Goal: Book appointment/travel/reservation

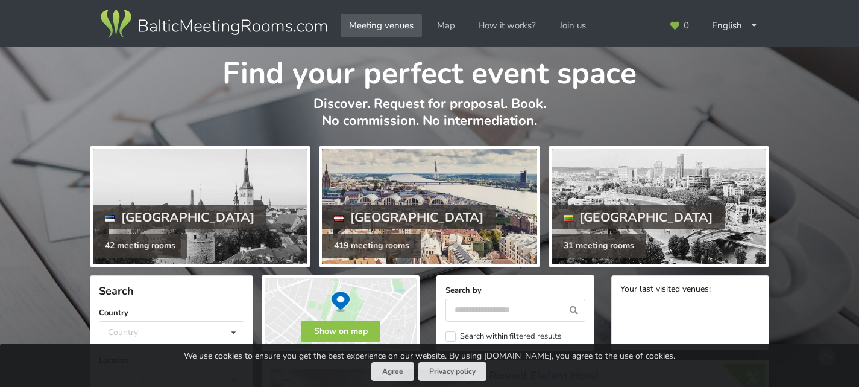
click at [482, 194] on div at bounding box center [429, 206] width 215 height 115
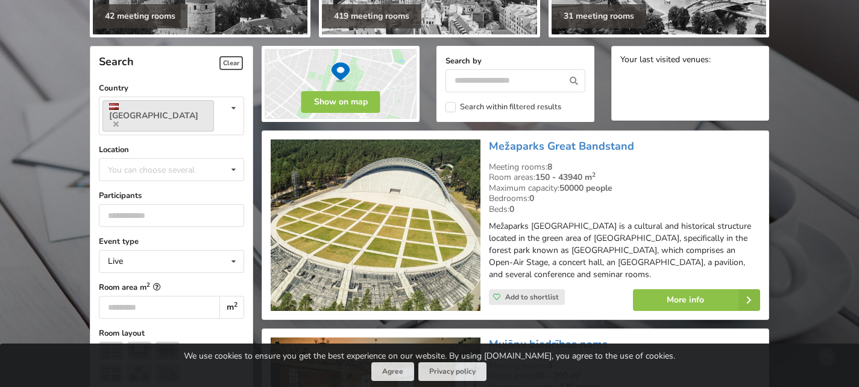
scroll to position [232, 0]
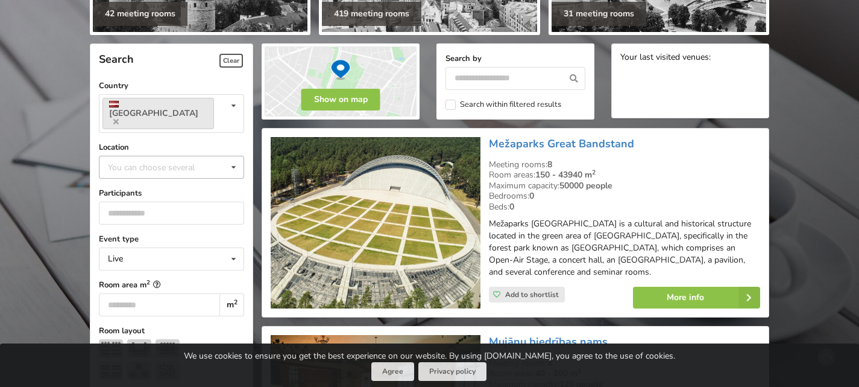
click at [162, 160] on div "You can choose several" at bounding box center [163, 167] width 117 height 14
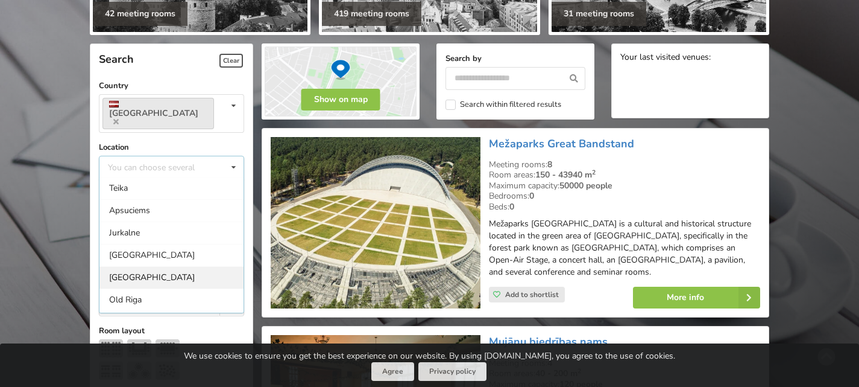
click at [134, 266] on div "[GEOGRAPHIC_DATA]" at bounding box center [172, 277] width 144 height 22
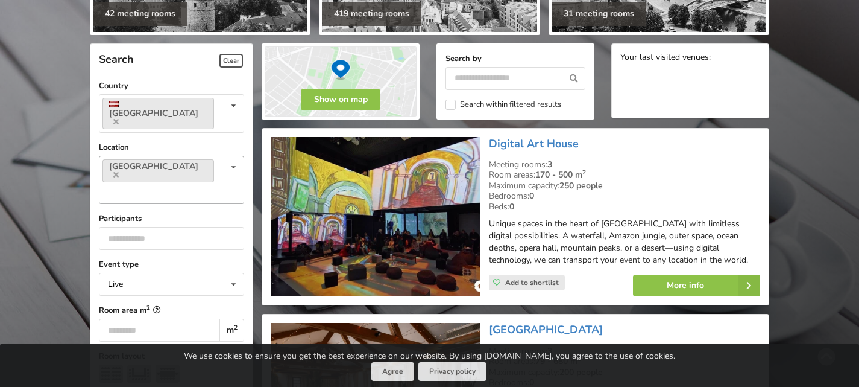
scroll to position [270, 0]
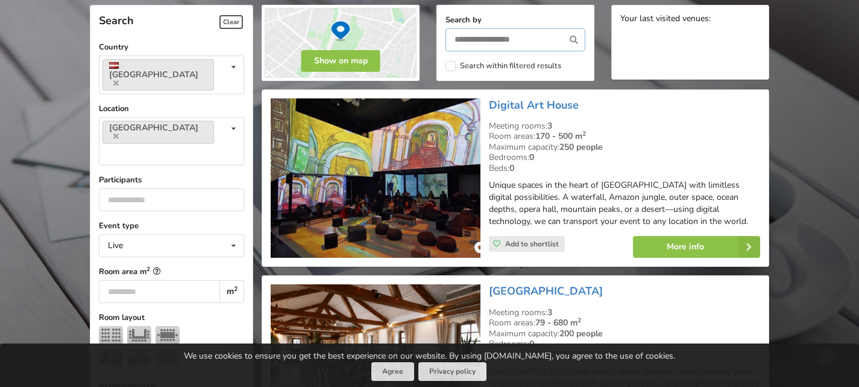
click at [487, 40] on input "text" at bounding box center [516, 39] width 140 height 23
click at [241, 235] on icon at bounding box center [233, 246] width 17 height 22
click at [183, 256] on div "Live" at bounding box center [172, 267] width 144 height 22
click at [153, 280] on input "number" at bounding box center [159, 291] width 121 height 23
type input "*"
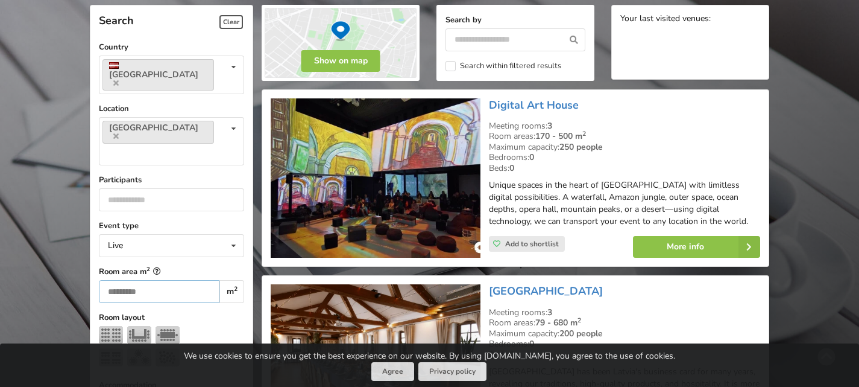
click at [191, 280] on input "*" at bounding box center [159, 291] width 121 height 23
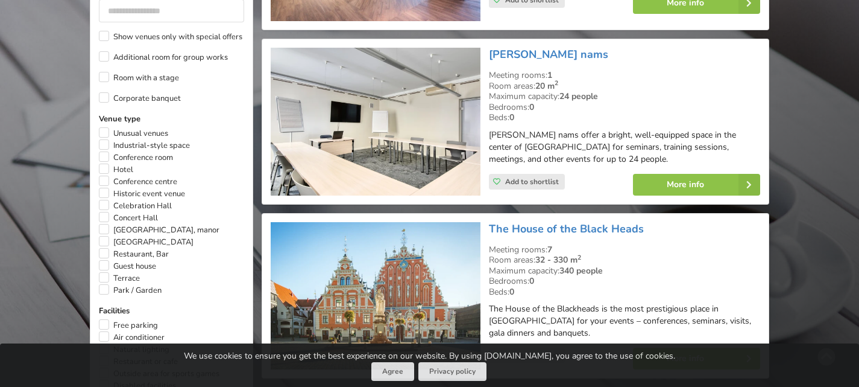
scroll to position [669, 0]
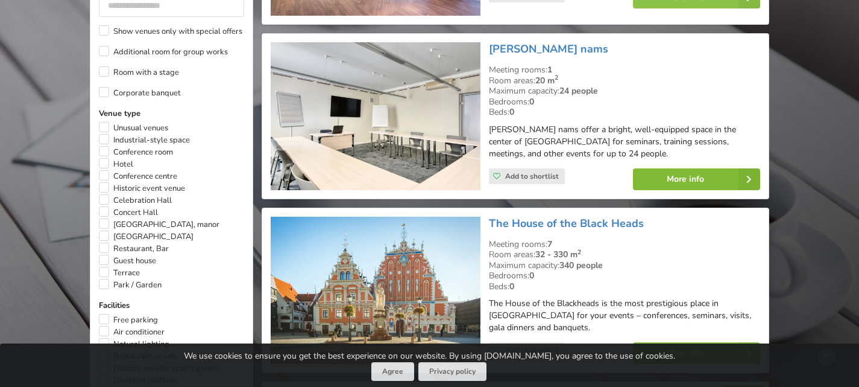
type input "**"
click at [686, 180] on link "More info" at bounding box center [696, 179] width 127 height 22
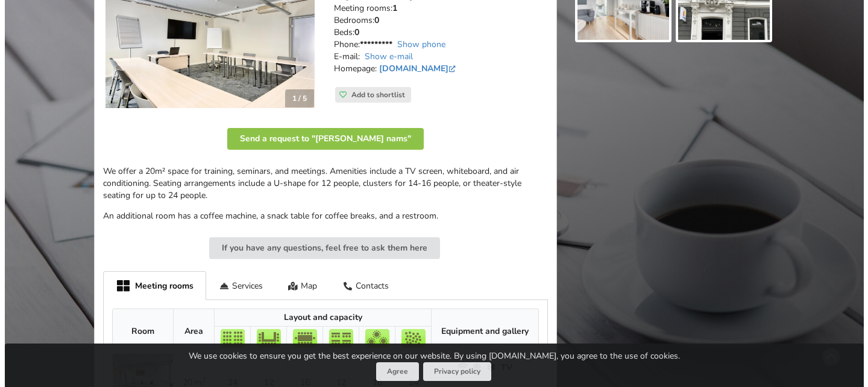
scroll to position [248, 0]
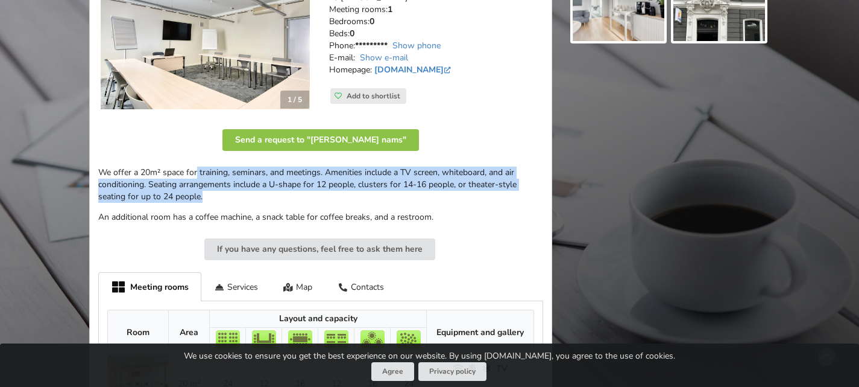
drag, startPoint x: 197, startPoint y: 169, endPoint x: 519, endPoint y: 193, distance: 322.9
click at [519, 193] on p "We offer a 20m² space for training, seminars, and meetings. Amenities include a…" at bounding box center [320, 184] width 445 height 36
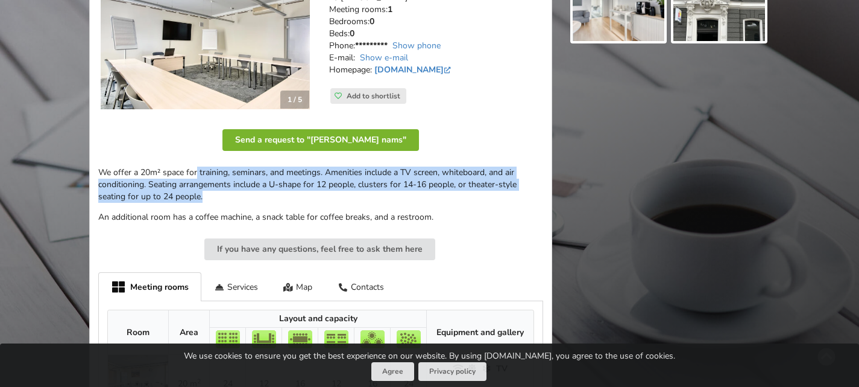
click at [361, 136] on button "Send a request to "Radziņa nams"" at bounding box center [321, 140] width 197 height 22
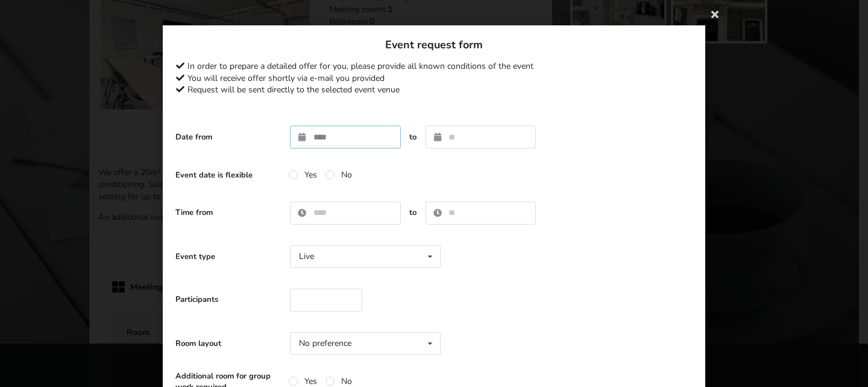
click at [373, 135] on input "text" at bounding box center [345, 136] width 111 height 23
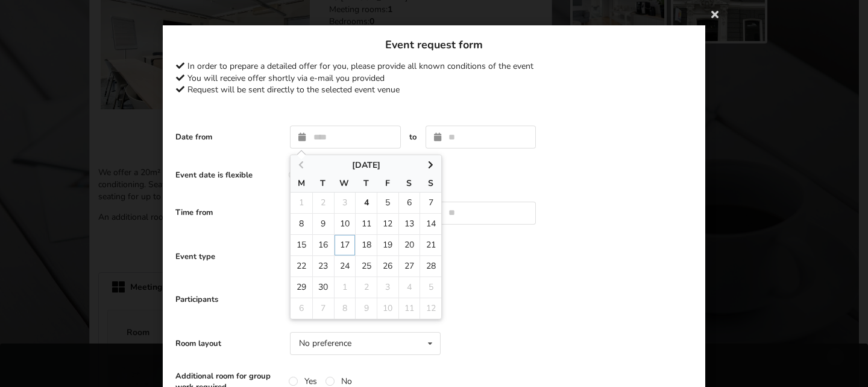
type input "**********"
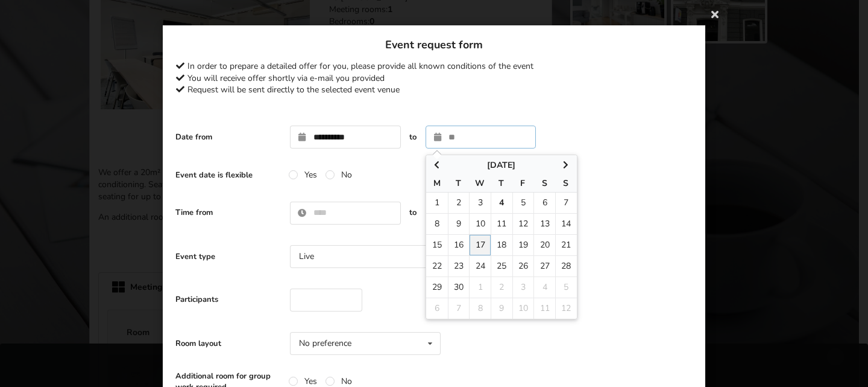
type input "**********"
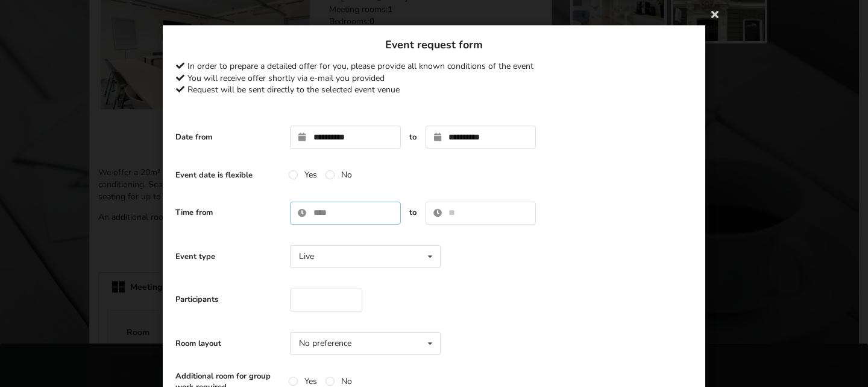
click at [336, 209] on input "text" at bounding box center [345, 212] width 111 height 23
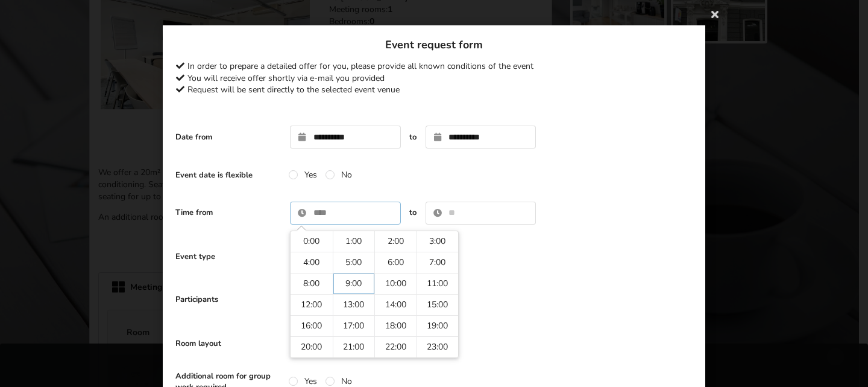
type input "****"
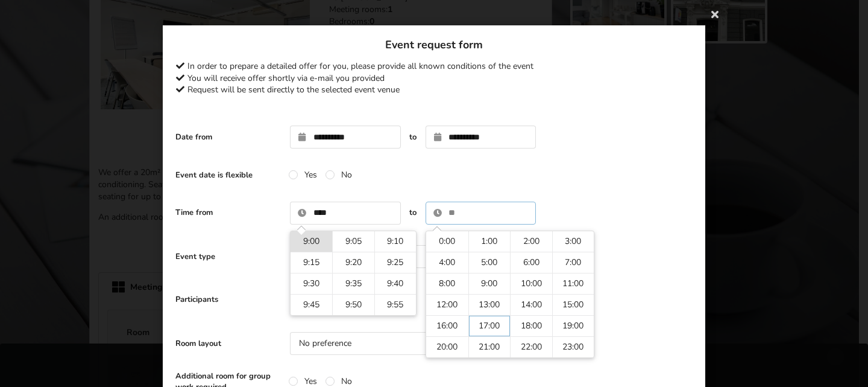
click at [464, 206] on input "text" at bounding box center [481, 212] width 111 height 23
type input "*****"
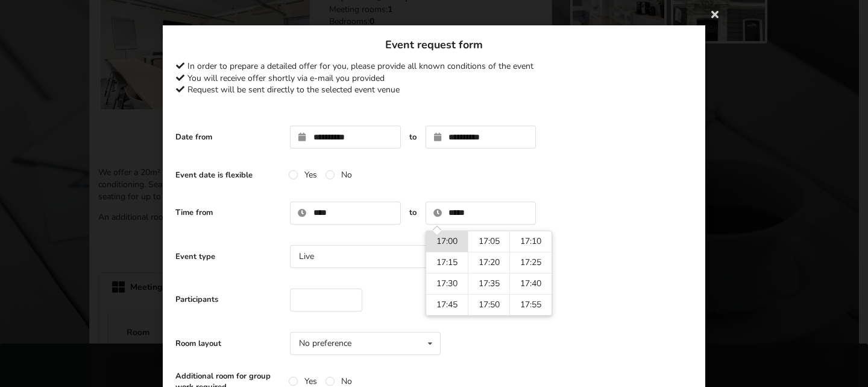
click at [391, 305] on div "Participants" at bounding box center [433, 299] width 517 height 35
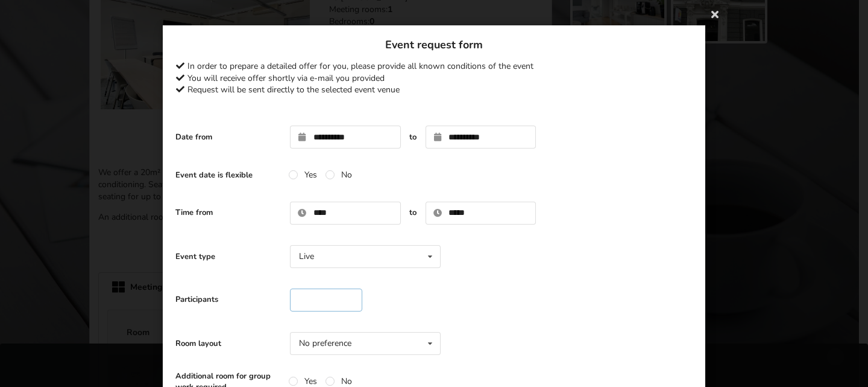
click at [330, 295] on input "number" at bounding box center [326, 299] width 72 height 23
type input "*"
click at [438, 301] on div "Participants *" at bounding box center [433, 299] width 517 height 35
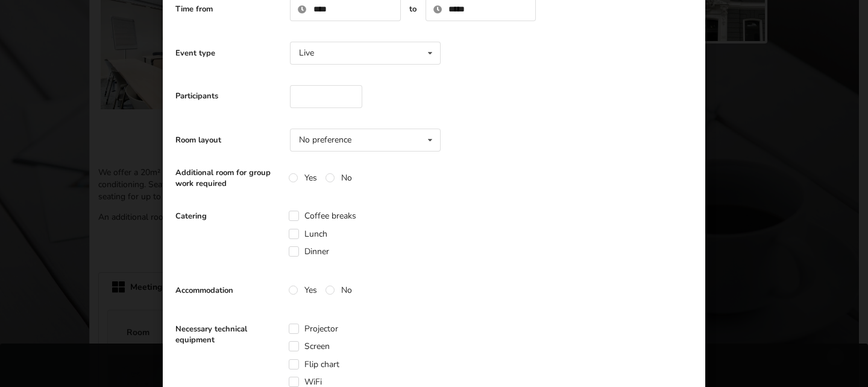
scroll to position [214, 0]
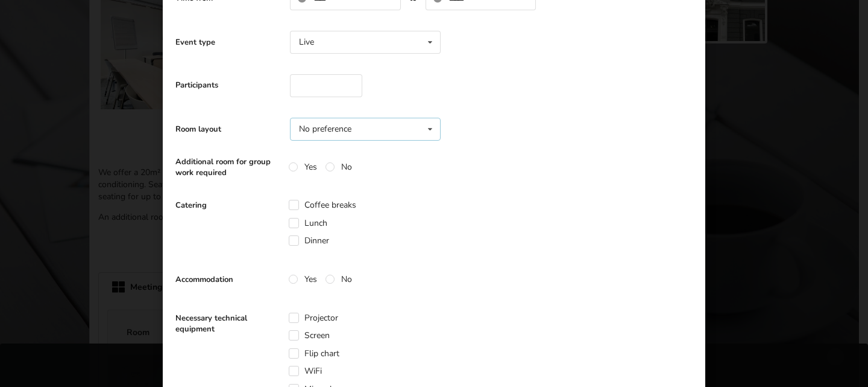
click at [423, 130] on icon at bounding box center [430, 129] width 17 height 22
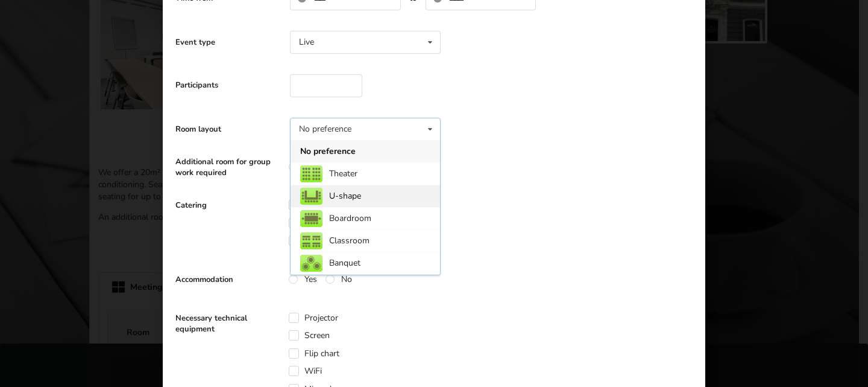
click at [382, 194] on div "U-shape" at bounding box center [366, 196] width 150 height 22
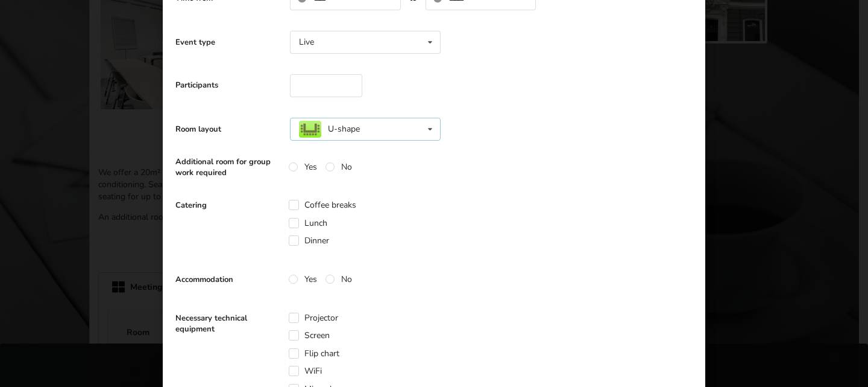
click at [423, 132] on icon at bounding box center [430, 129] width 17 height 22
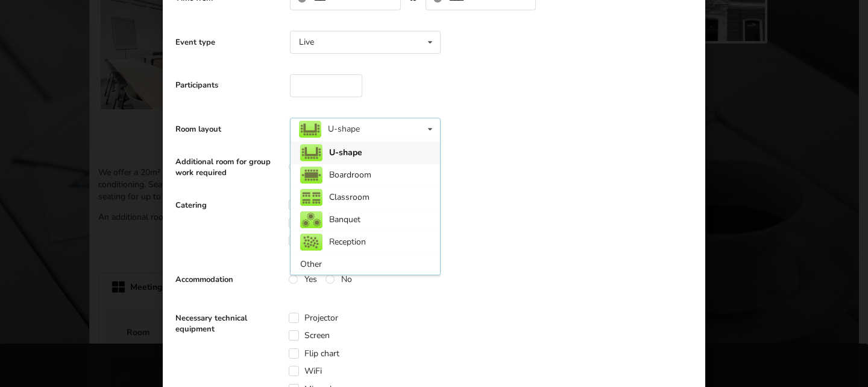
click at [423, 132] on icon at bounding box center [430, 129] width 17 height 22
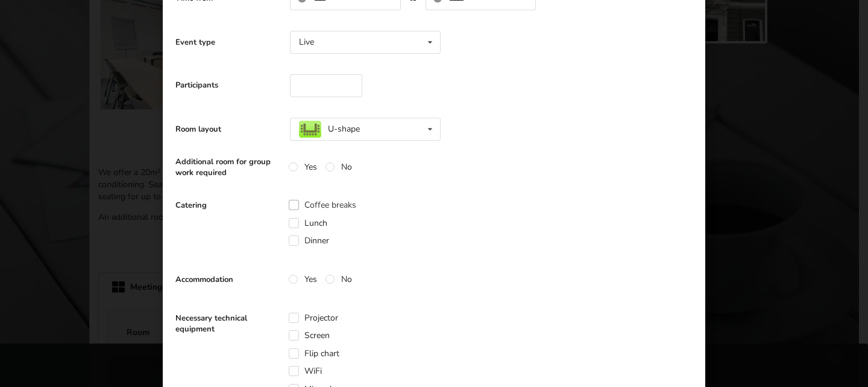
click at [293, 204] on label "Coffee breaks" at bounding box center [323, 205] width 68 height 10
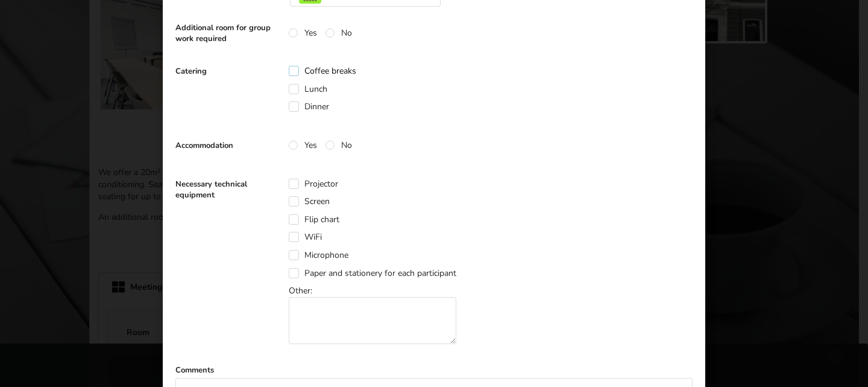
scroll to position [356, 0]
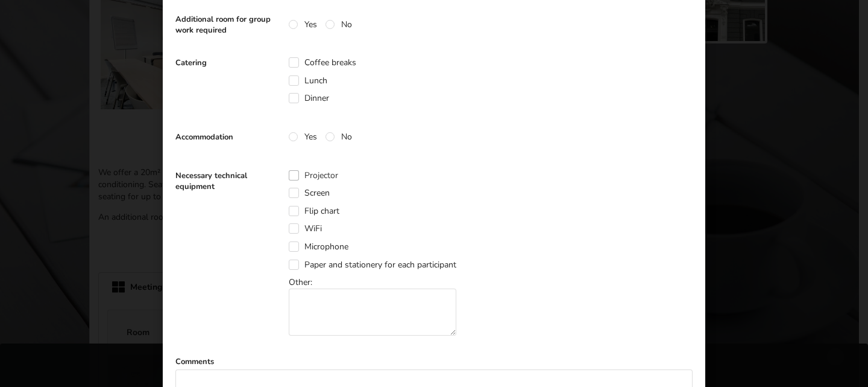
click at [292, 174] on label "Projector" at bounding box center [313, 175] width 49 height 10
click at [292, 210] on label "Flip chart" at bounding box center [314, 211] width 51 height 10
click at [290, 230] on label "WiFi" at bounding box center [305, 228] width 33 height 10
click at [289, 261] on label "Paper and stationery for each participant" at bounding box center [373, 264] width 168 height 10
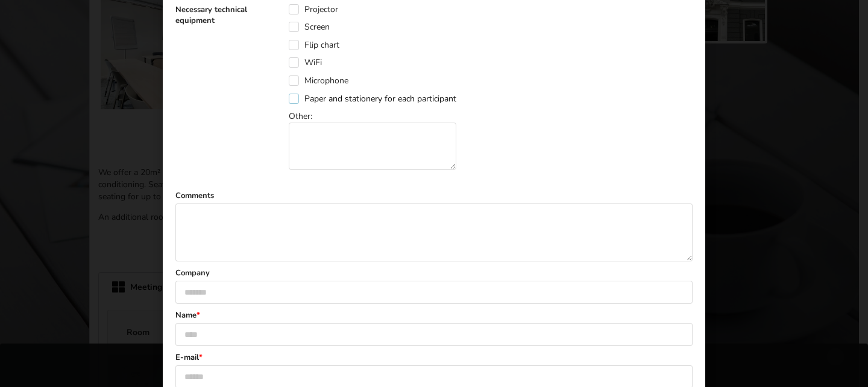
scroll to position [522, 0]
click at [264, 231] on textarea at bounding box center [433, 233] width 517 height 58
type textarea "*"
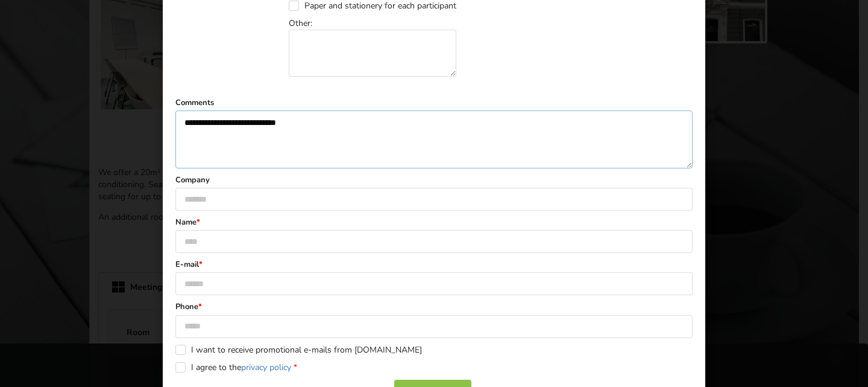
scroll to position [671, 0]
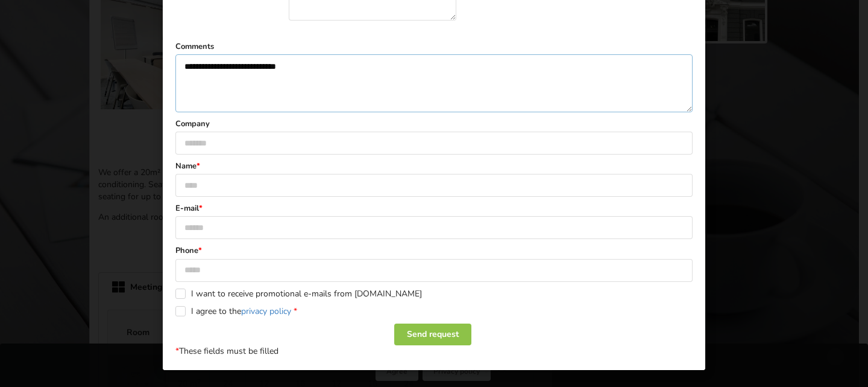
type textarea "**********"
click at [217, 147] on input "text" at bounding box center [433, 142] width 517 height 23
type input "**********"
click at [189, 188] on input "text" at bounding box center [433, 185] width 517 height 23
type input "******"
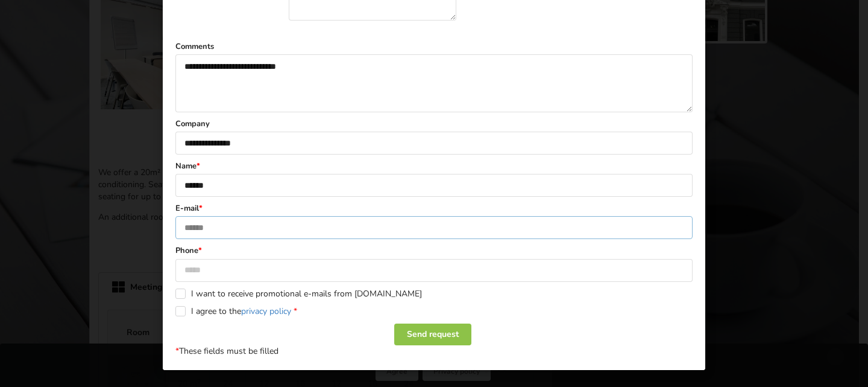
click at [205, 229] on input "text" at bounding box center [433, 227] width 517 height 23
drag, startPoint x: 181, startPoint y: 230, endPoint x: 328, endPoint y: 224, distance: 147.2
click at [328, 224] on input "**********" at bounding box center [433, 227] width 517 height 23
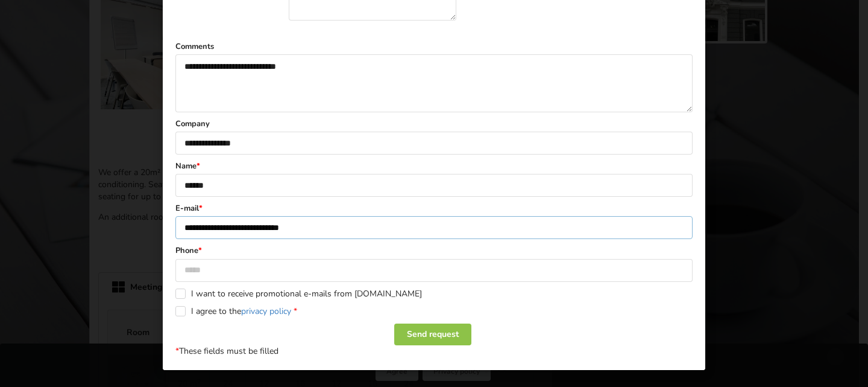
type input "**********"
click at [239, 264] on input "text" at bounding box center [433, 270] width 517 height 23
type input "********"
click at [177, 314] on label "I agree to the privacy policy *" at bounding box center [236, 311] width 122 height 10
click at [439, 330] on div "Send request" at bounding box center [432, 334] width 77 height 22
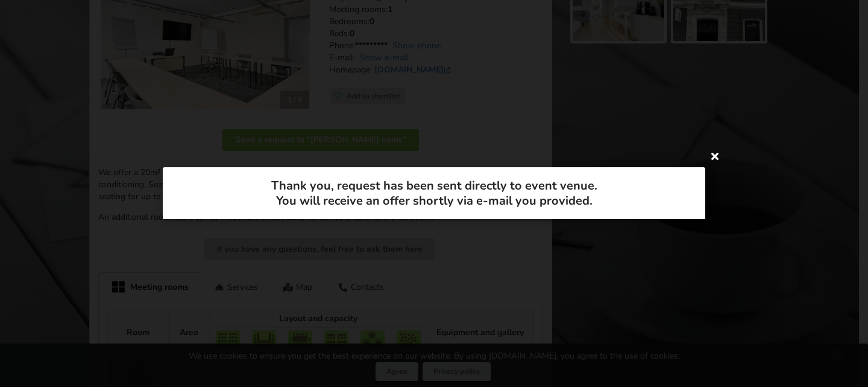
click at [714, 156] on icon at bounding box center [715, 155] width 19 height 19
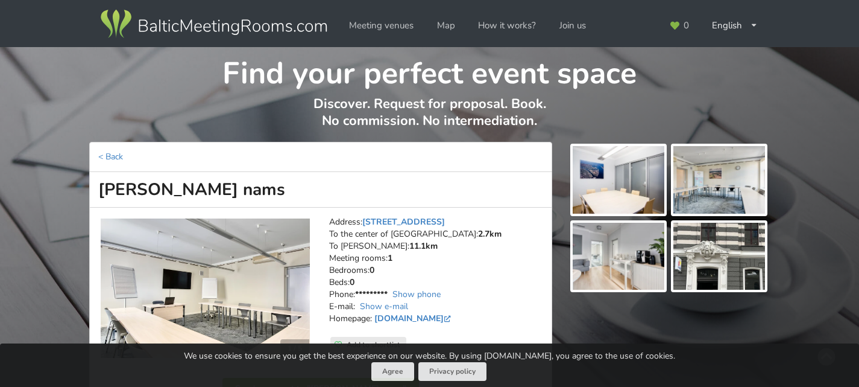
click at [212, 292] on img at bounding box center [205, 288] width 209 height 140
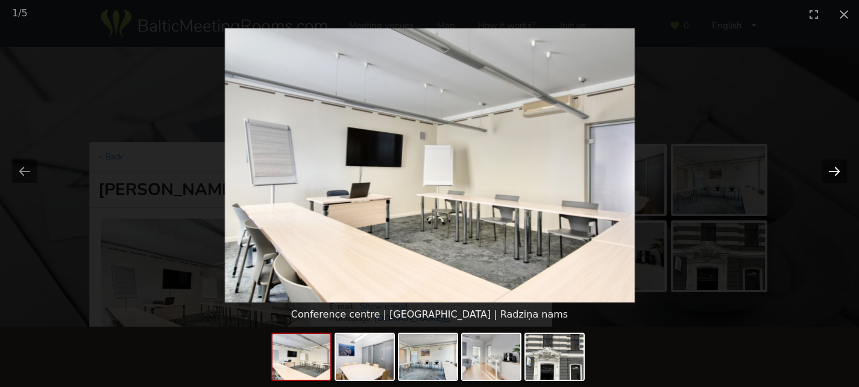
click at [831, 168] on button "Next slide" at bounding box center [834, 171] width 25 height 24
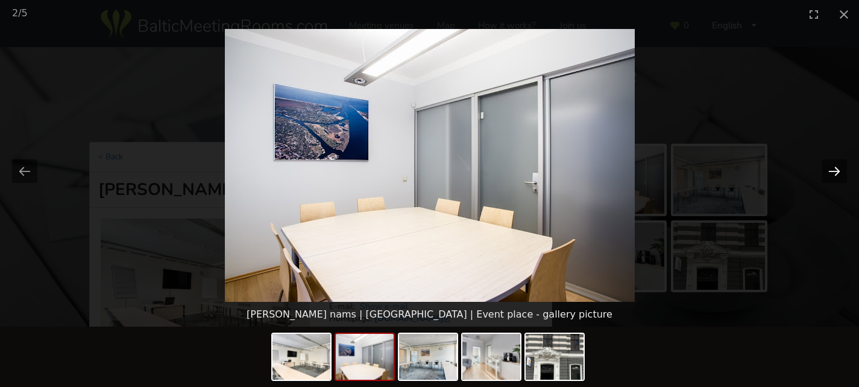
click at [838, 169] on button "Next slide" at bounding box center [834, 171] width 25 height 24
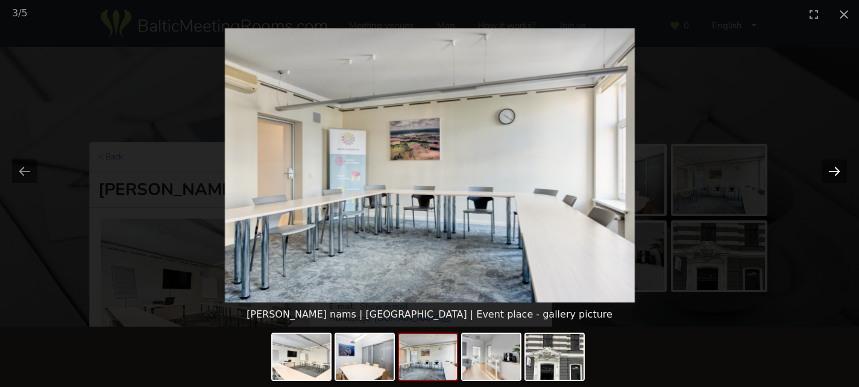
click at [838, 169] on button "Next slide" at bounding box center [834, 171] width 25 height 24
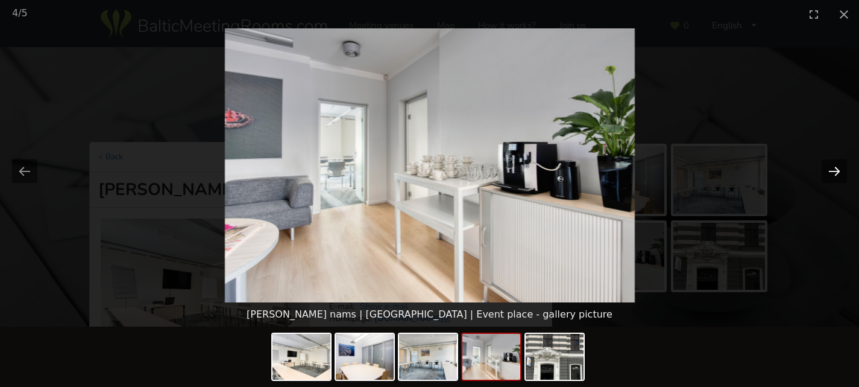
click at [838, 169] on button "Next slide" at bounding box center [834, 171] width 25 height 24
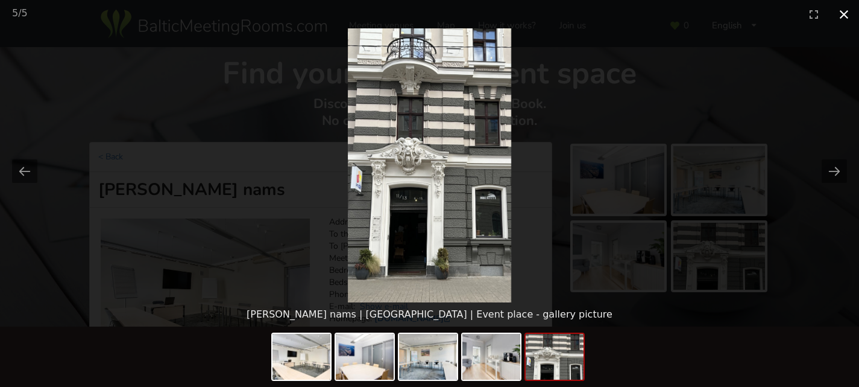
click at [850, 11] on button "Close gallery" at bounding box center [844, 14] width 30 height 28
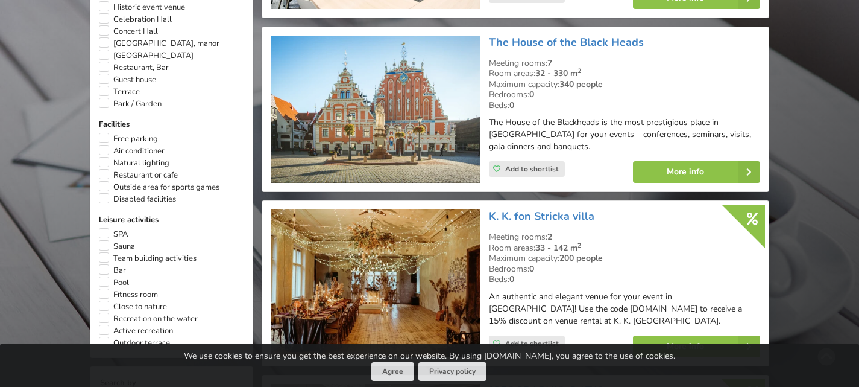
scroll to position [842, 0]
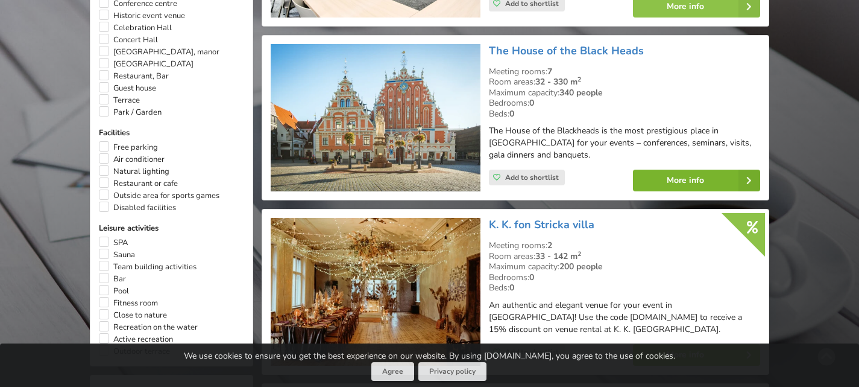
click at [681, 169] on link "More info" at bounding box center [696, 180] width 127 height 22
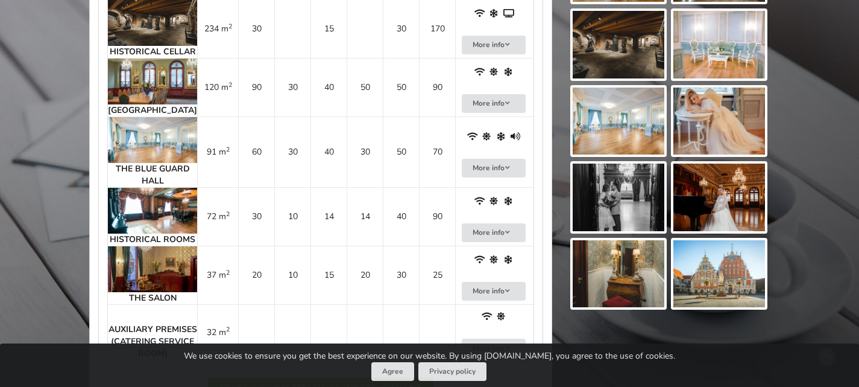
scroll to position [128, 0]
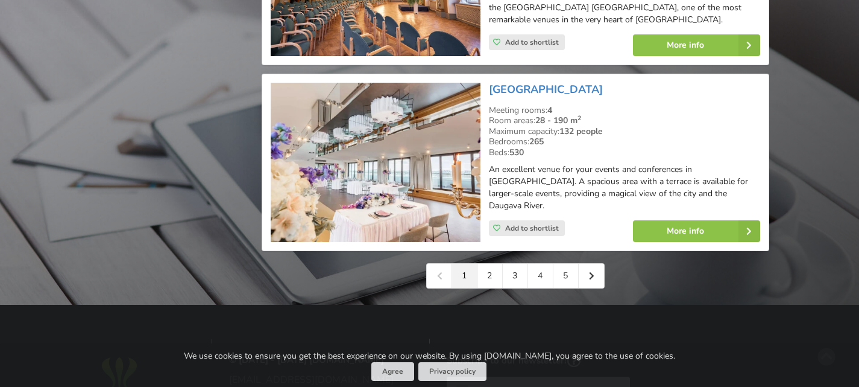
scroll to position [2850, 0]
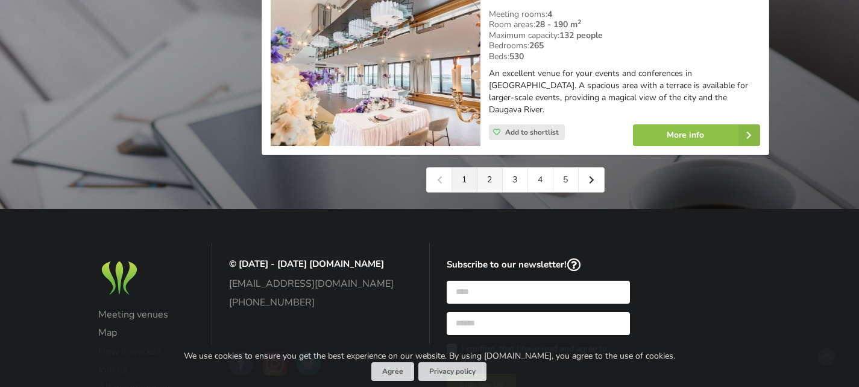
click at [489, 168] on link "2" at bounding box center [490, 180] width 25 height 24
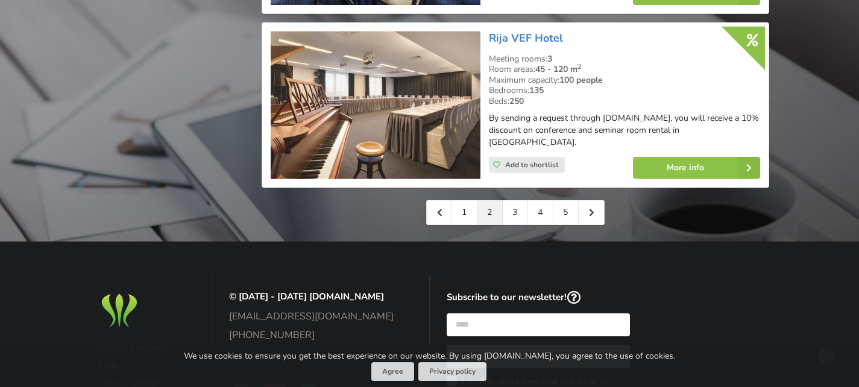
scroll to position [2941, 0]
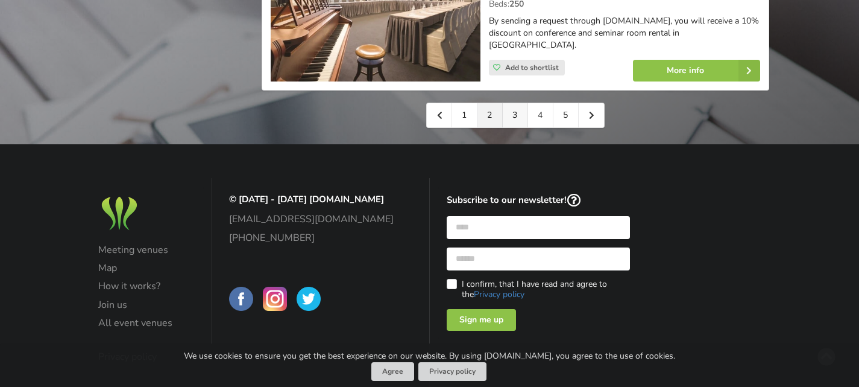
click at [521, 109] on link "3" at bounding box center [515, 115] width 25 height 24
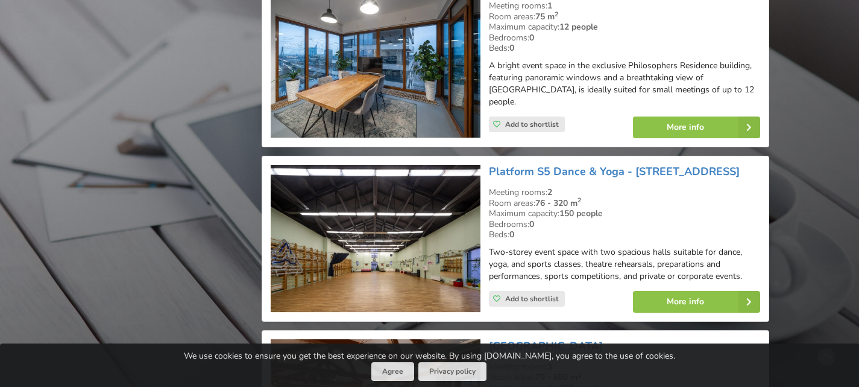
scroll to position [1546, 0]
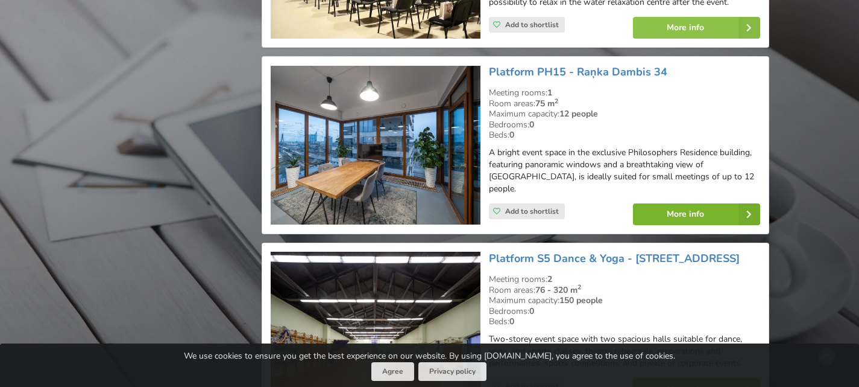
click at [675, 203] on link "More info" at bounding box center [696, 214] width 127 height 22
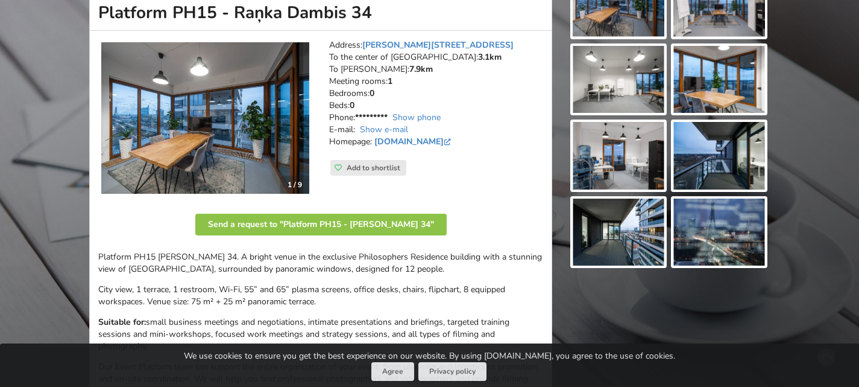
scroll to position [176, 0]
click at [709, 216] on img at bounding box center [720, 233] width 92 height 68
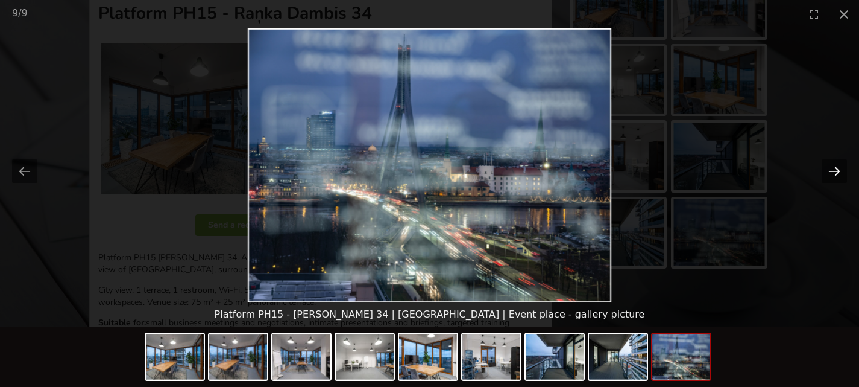
click at [830, 171] on button "Next slide" at bounding box center [834, 171] width 25 height 24
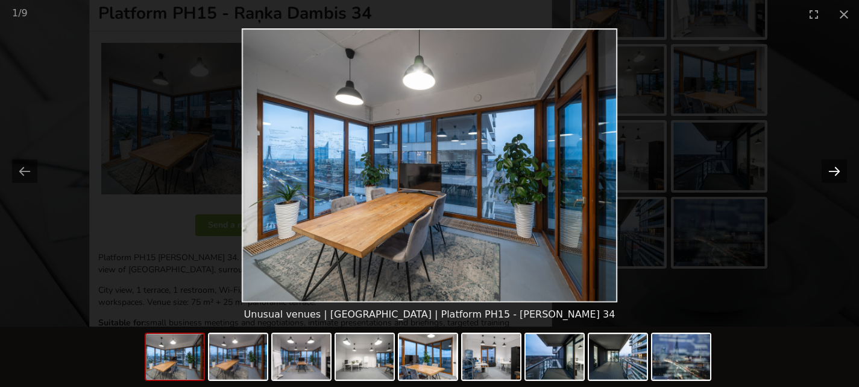
click at [830, 171] on button "Next slide" at bounding box center [834, 171] width 25 height 24
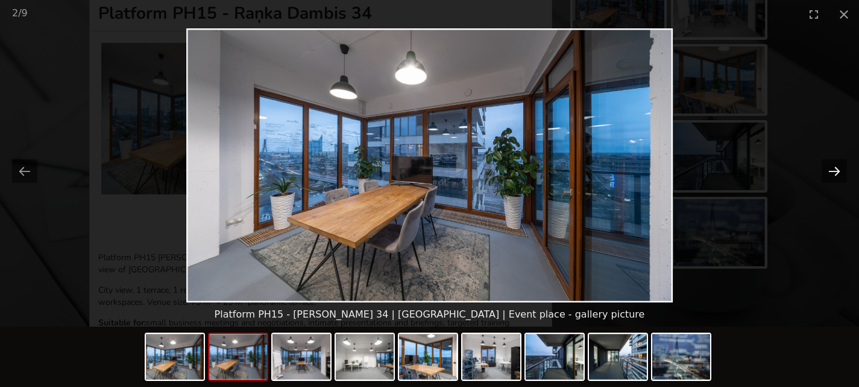
click at [830, 171] on button "Next slide" at bounding box center [834, 171] width 25 height 24
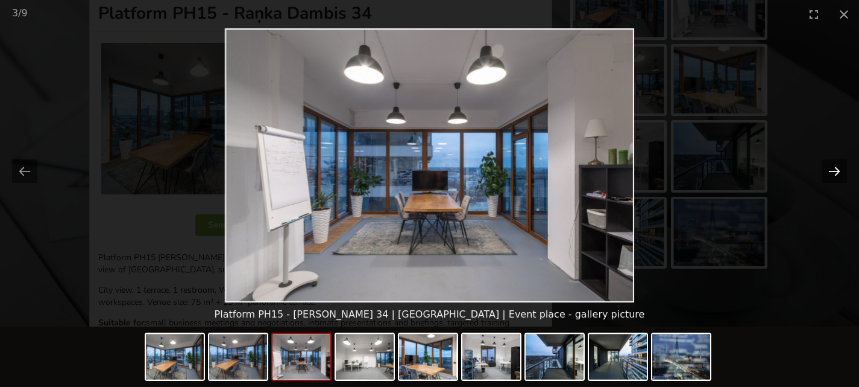
click at [830, 171] on button "Next slide" at bounding box center [834, 171] width 25 height 24
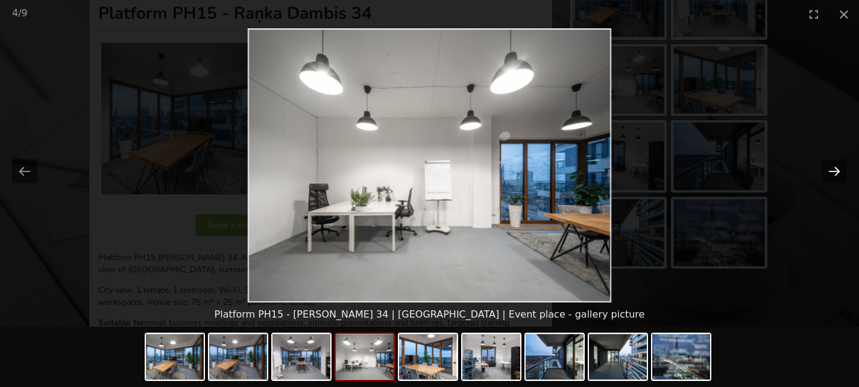
click at [830, 171] on button "Next slide" at bounding box center [834, 171] width 25 height 24
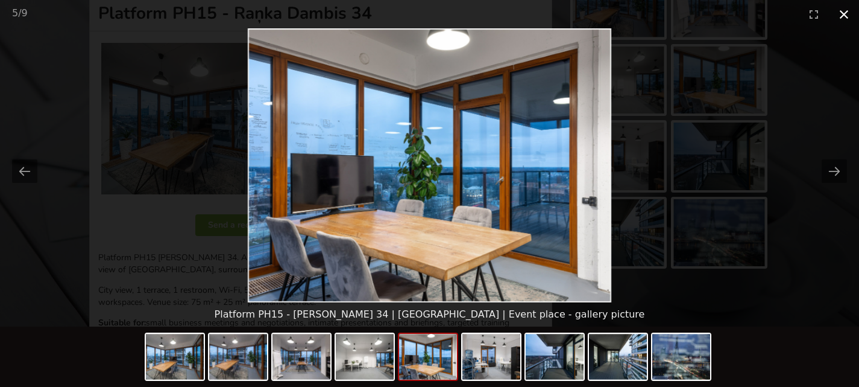
click at [844, 12] on button "Close gallery" at bounding box center [844, 14] width 30 height 28
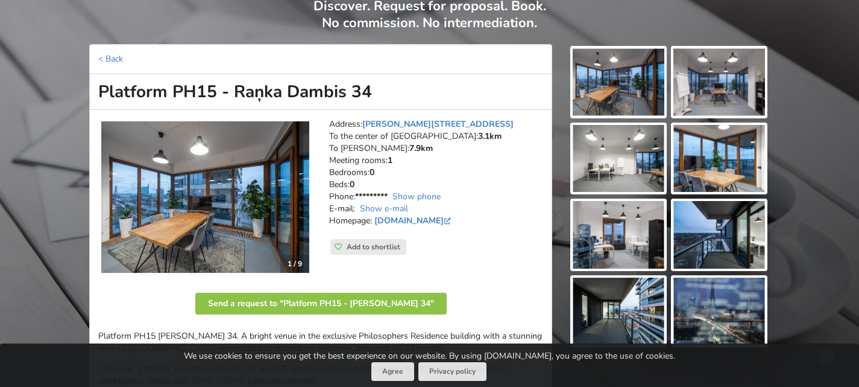
scroll to position [96, 0]
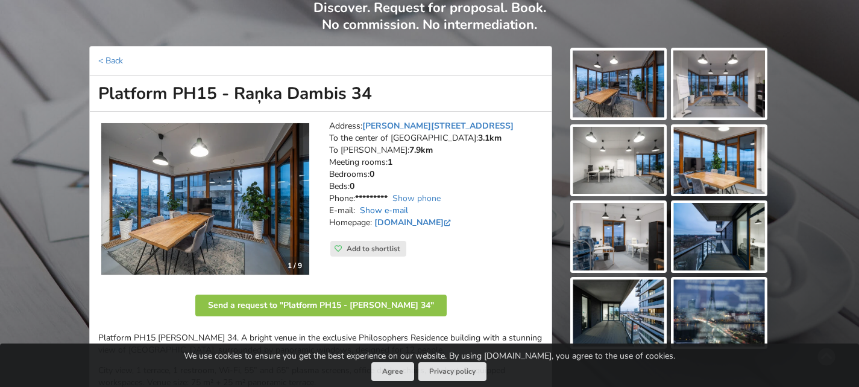
click at [397, 209] on link "Show e-mail" at bounding box center [384, 209] width 48 height 11
drag, startPoint x: 474, startPoint y: 211, endPoint x: 359, endPoint y: 208, distance: 115.2
click at [359, 208] on address "Address: [PERSON_NAME][STREET_ADDRESS] To the center of [GEOGRAPHIC_DATA]: 3.1k…" at bounding box center [436, 180] width 214 height 121
copy address "[EMAIL_ADDRESS][DOMAIN_NAME]"
click at [491, 245] on div "Address: [PERSON_NAME][STREET_ADDRESS] To the center of [GEOGRAPHIC_DATA]: 3.1k…" at bounding box center [436, 199] width 231 height 174
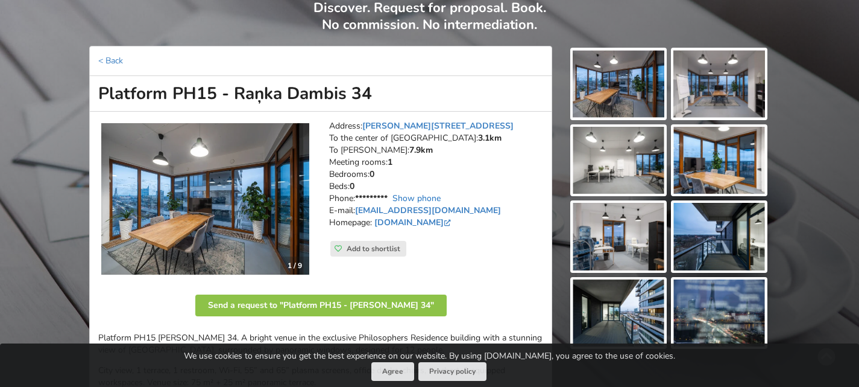
click at [428, 197] on link "Show phone" at bounding box center [417, 197] width 48 height 11
drag, startPoint x: 461, startPoint y: 124, endPoint x: 365, endPoint y: 122, distance: 95.9
click at [365, 122] on address "Address: [PERSON_NAME][STREET_ADDRESS] To the center of [GEOGRAPHIC_DATA]: 3.1k…" at bounding box center [436, 180] width 214 height 121
copy link "[PERSON_NAME][STREET_ADDRESS]"
click at [489, 273] on div "Address: [PERSON_NAME][STREET_ADDRESS] To the center of [GEOGRAPHIC_DATA]: 3.1k…" at bounding box center [436, 199] width 231 height 174
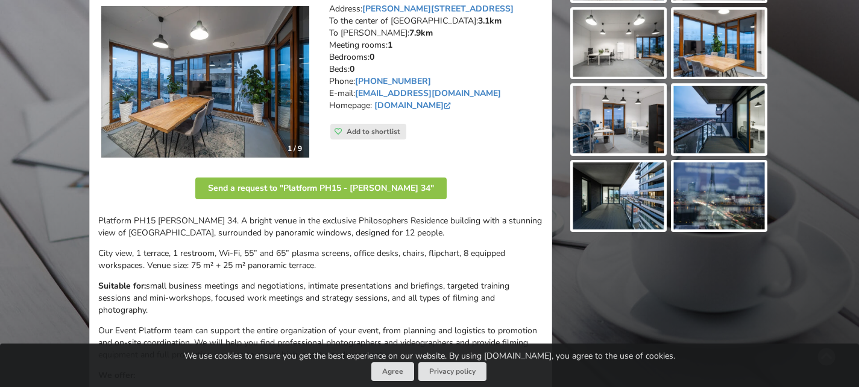
scroll to position [207, 0]
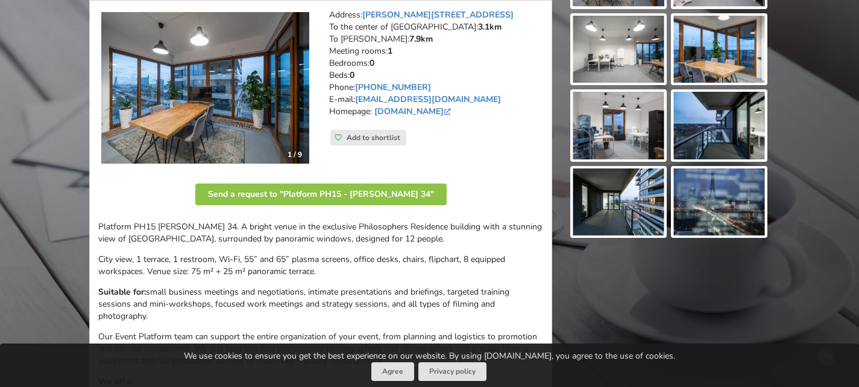
drag, startPoint x: 459, startPoint y: 14, endPoint x: 327, endPoint y: 14, distance: 132.1
click at [327, 14] on div "Address: [PERSON_NAME][STREET_ADDRESS] To the center of [GEOGRAPHIC_DATA]: 3.1k…" at bounding box center [436, 88] width 231 height 174
copy address "Address: [PERSON_NAME][STREET_ADDRESS]"
